Goal: Find specific page/section: Find specific page/section

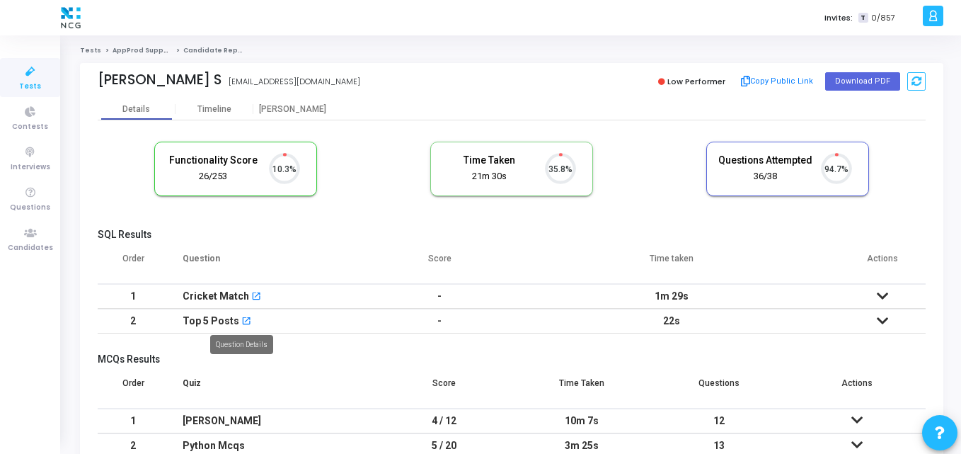
scroll to position [30, 36]
click at [121, 82] on div "[PERSON_NAME] S" at bounding box center [160, 79] width 124 height 16
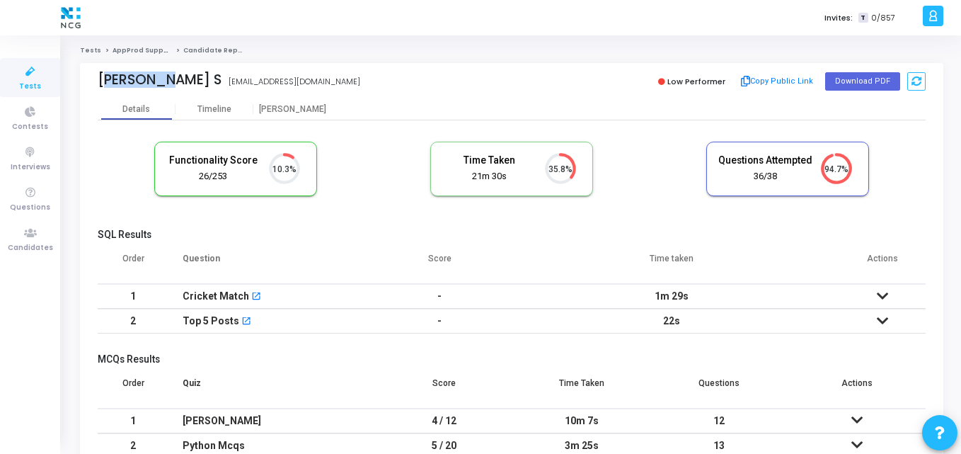
click at [121, 82] on div "[PERSON_NAME] S" at bounding box center [160, 79] width 124 height 16
copy div "[PERSON_NAME]"
click at [26, 226] on icon at bounding box center [31, 233] width 30 height 18
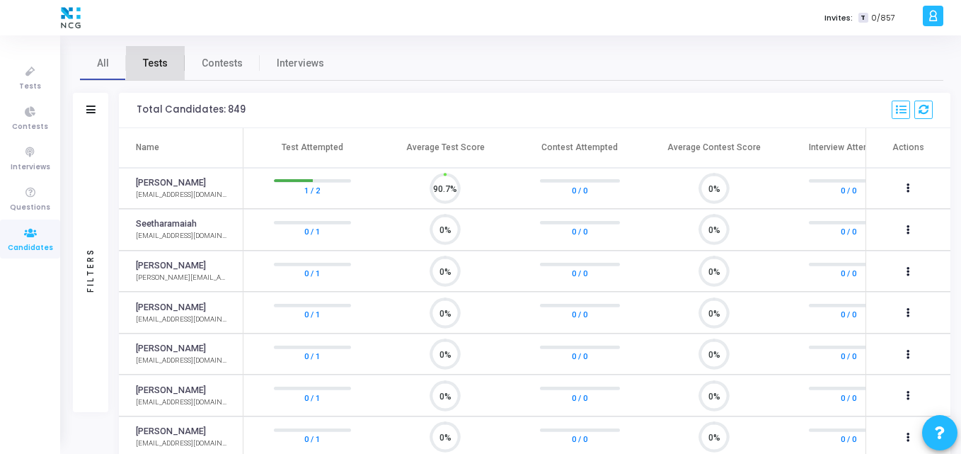
click at [156, 69] on span "Tests" at bounding box center [155, 63] width 25 height 15
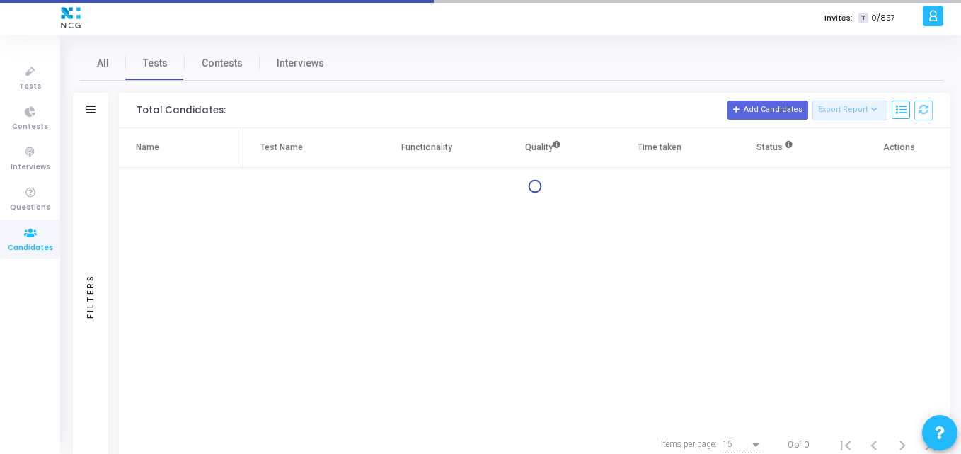
click at [94, 115] on div at bounding box center [90, 110] width 9 height 12
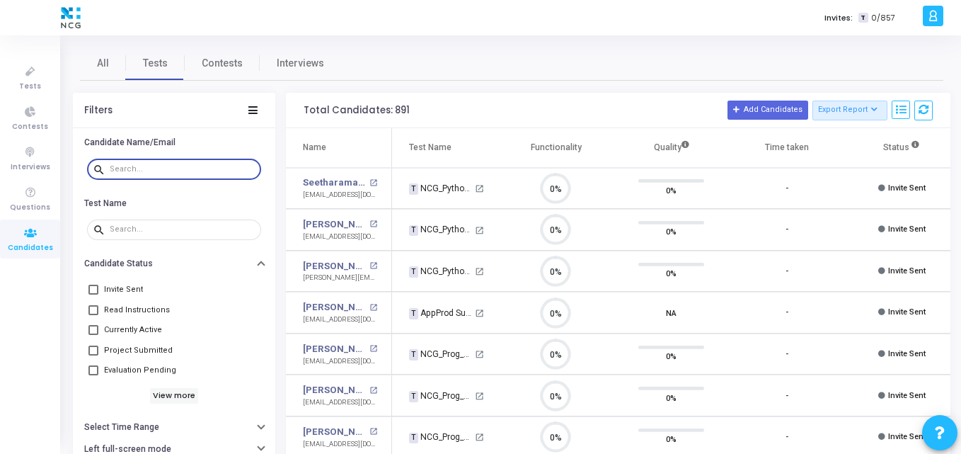
click at [133, 167] on input "text" at bounding box center [183, 169] width 146 height 8
paste input "[EMAIL_ADDRESS][DOMAIN_NAME]"
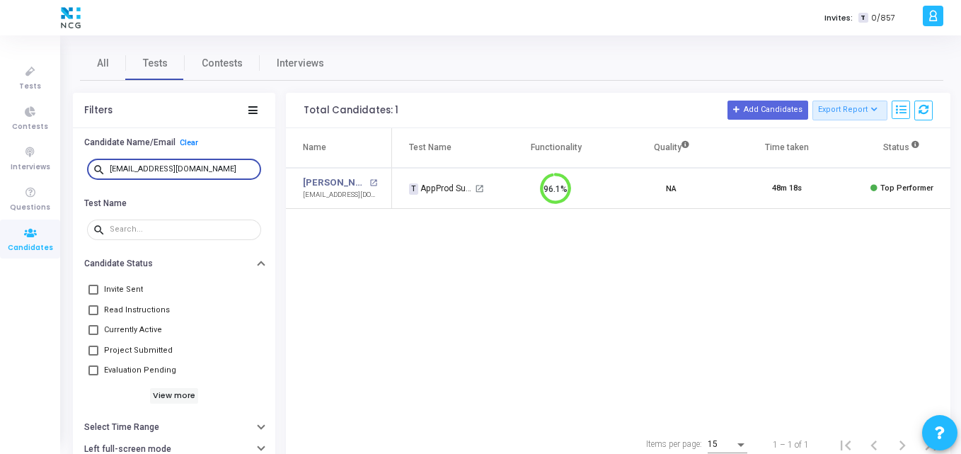
type input "[EMAIL_ADDRESS][DOMAIN_NAME]"
